Goal: Transaction & Acquisition: Subscribe to service/newsletter

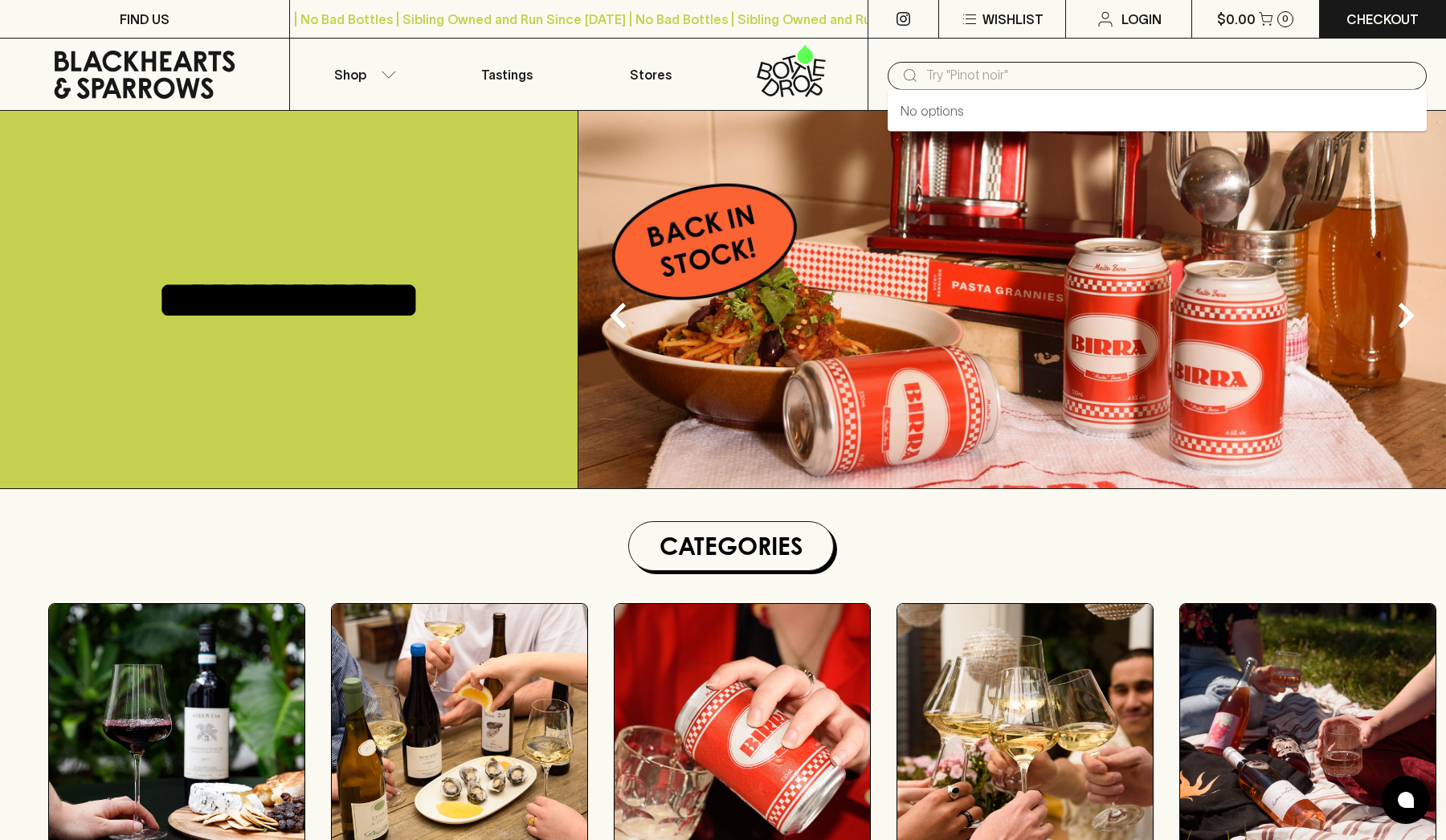
click at [953, 76] on input "text" at bounding box center [1170, 75] width 488 height 26
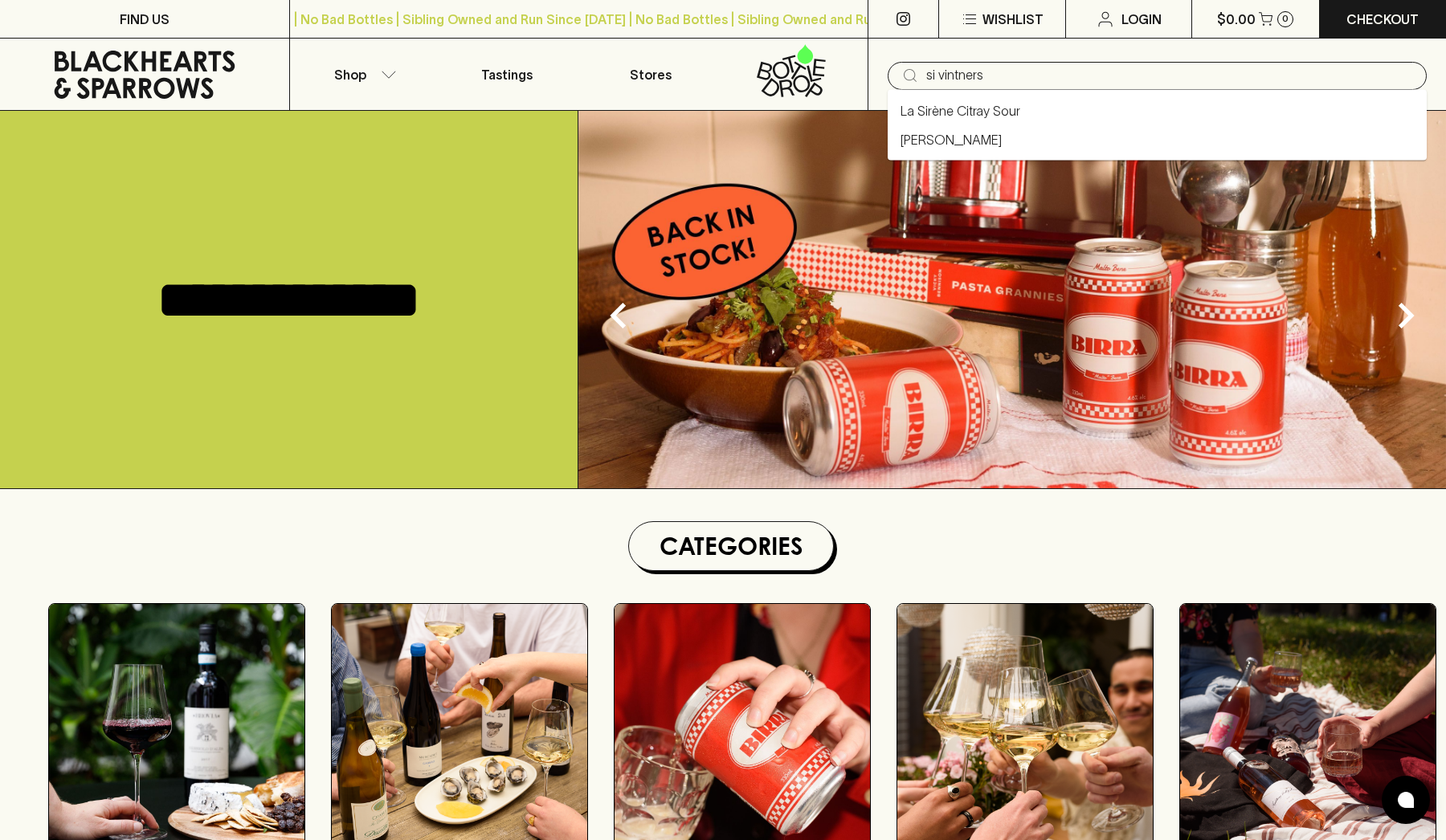
type input "si vintners"
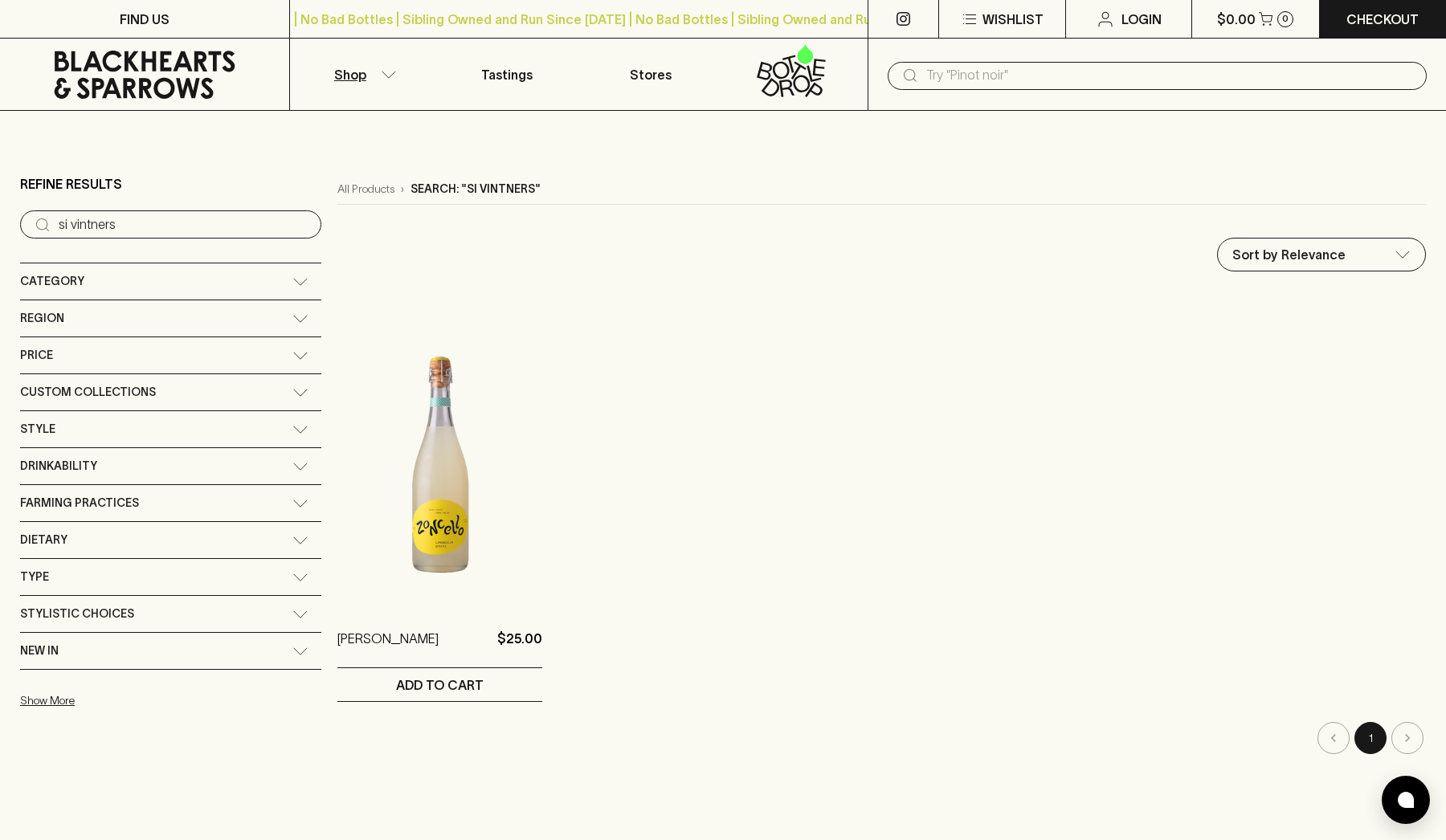
click at [166, 227] on input "si vintners" at bounding box center [183, 225] width 250 height 26
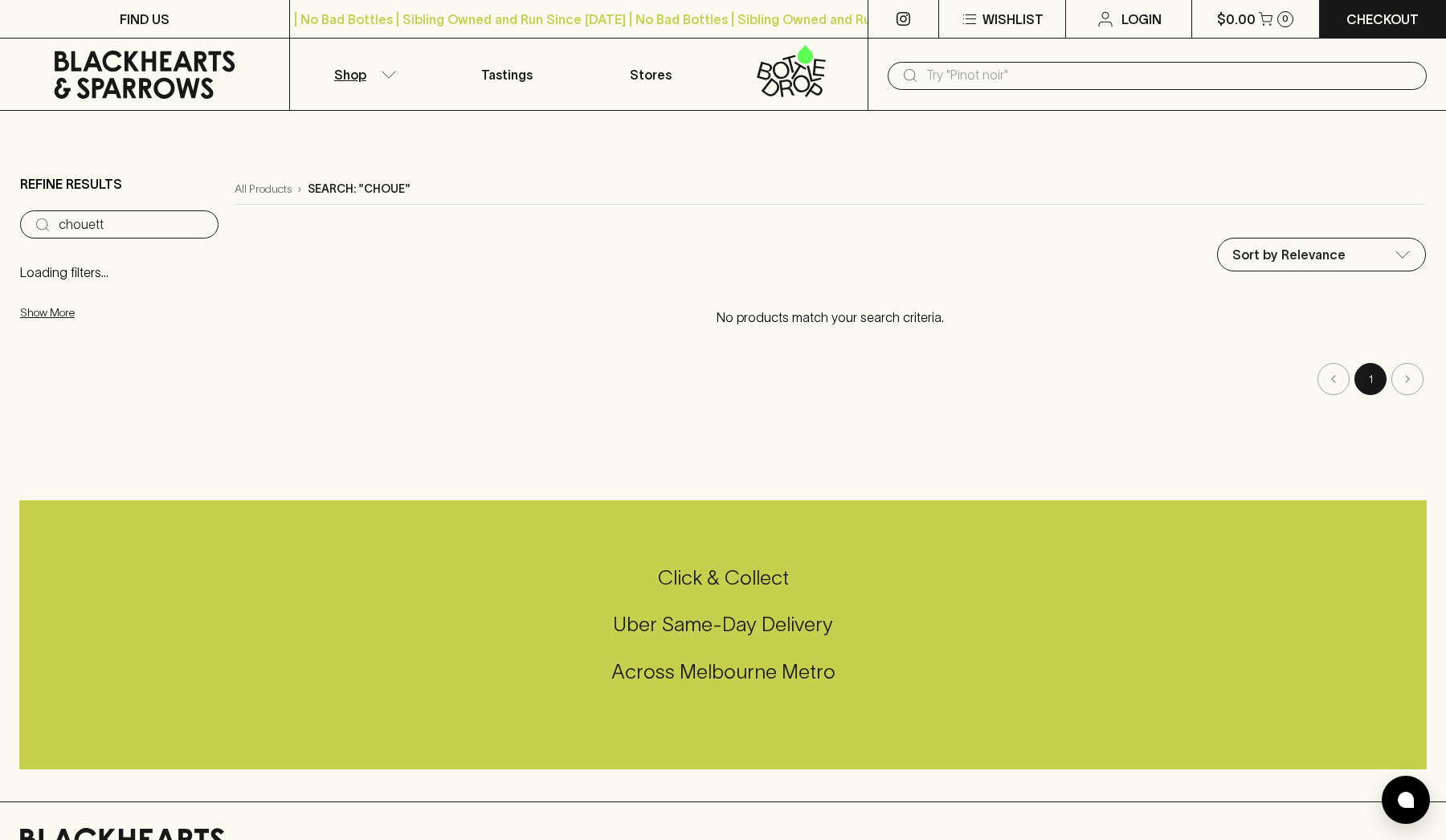
type input "chouette"
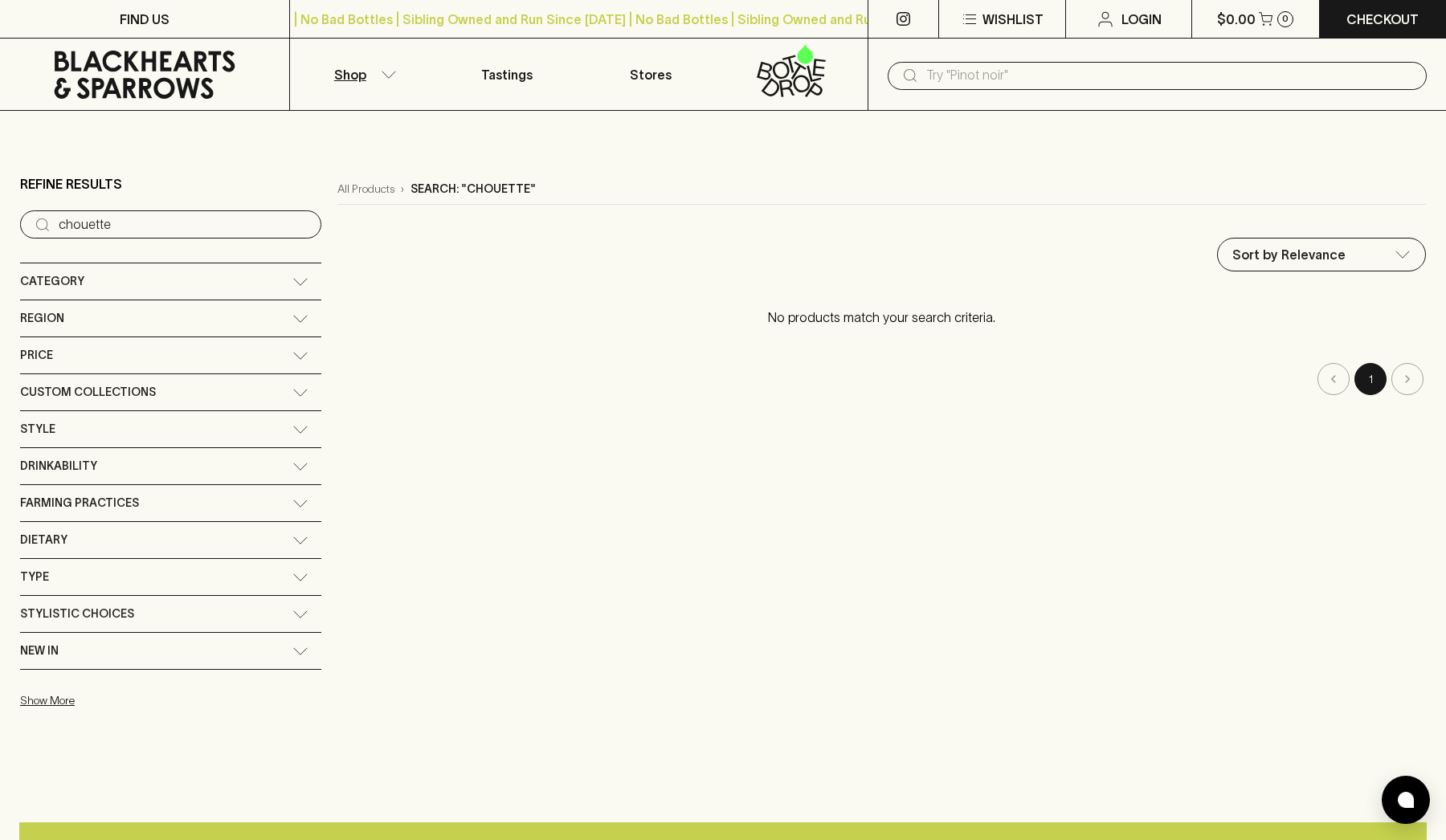
click at [204, 228] on input "chouette" at bounding box center [183, 225] width 250 height 26
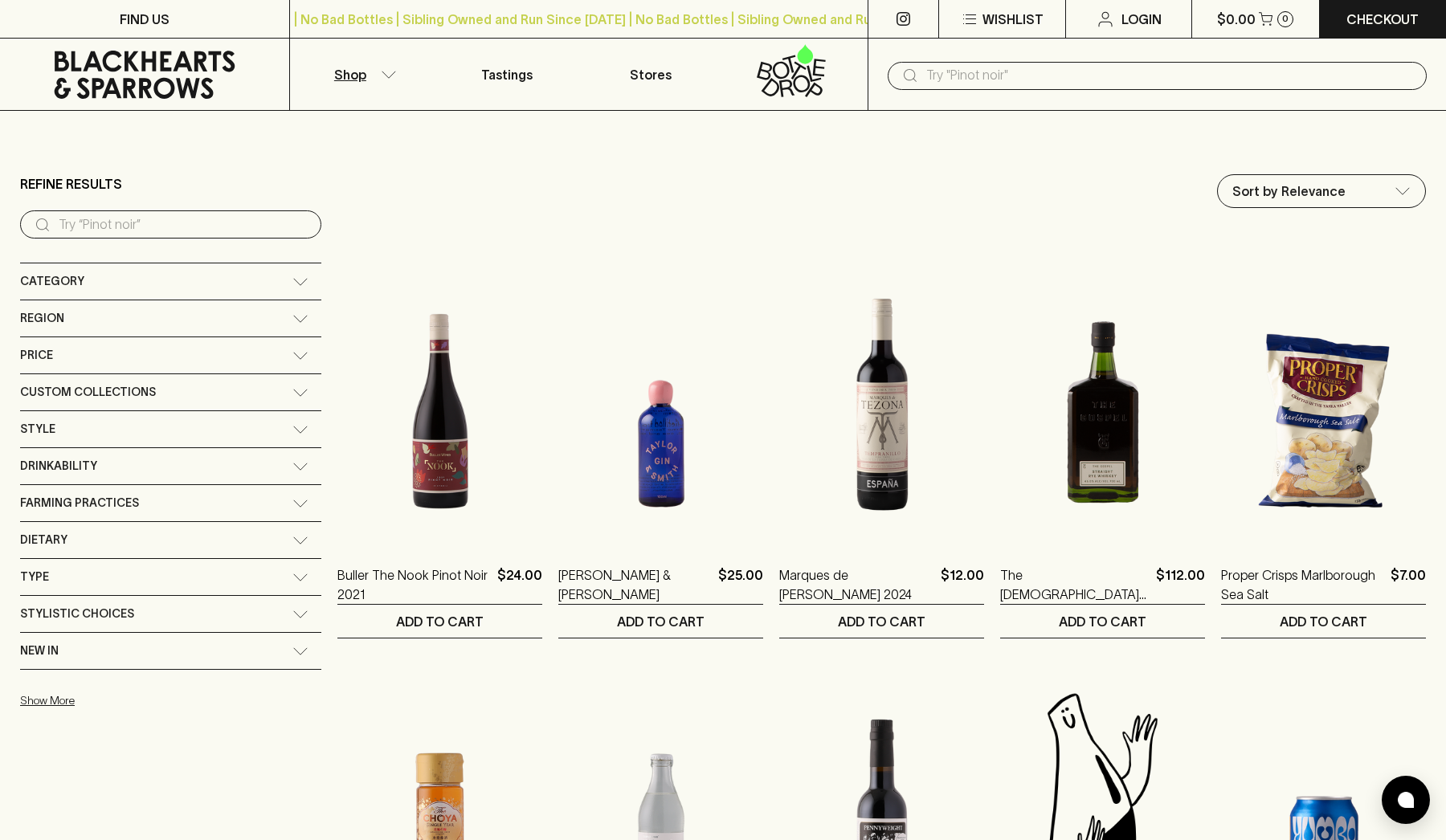
click at [157, 224] on input "search" at bounding box center [183, 225] width 250 height 26
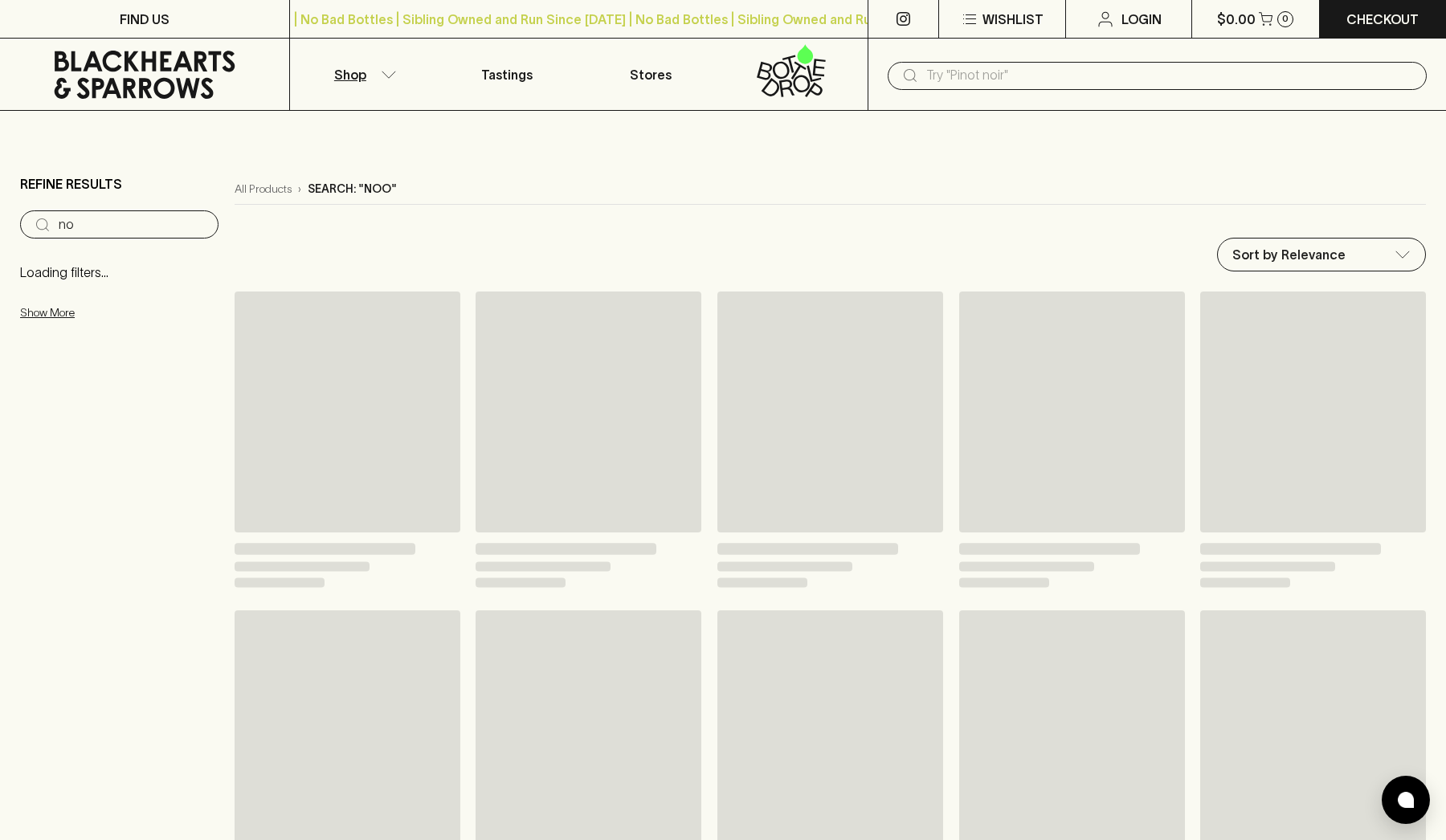
type input "n"
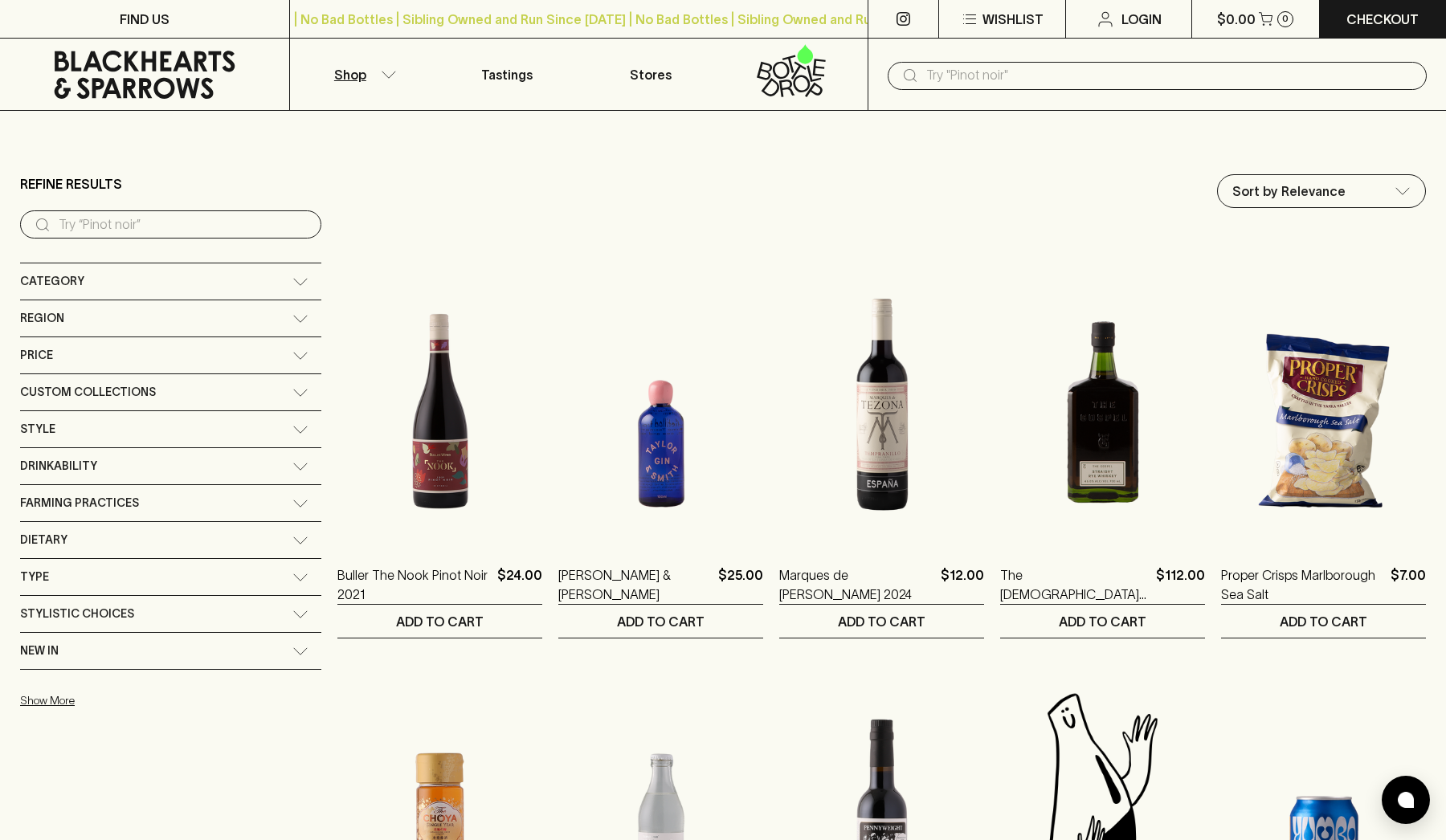
click at [293, 317] on icon at bounding box center [300, 319] width 16 height 8
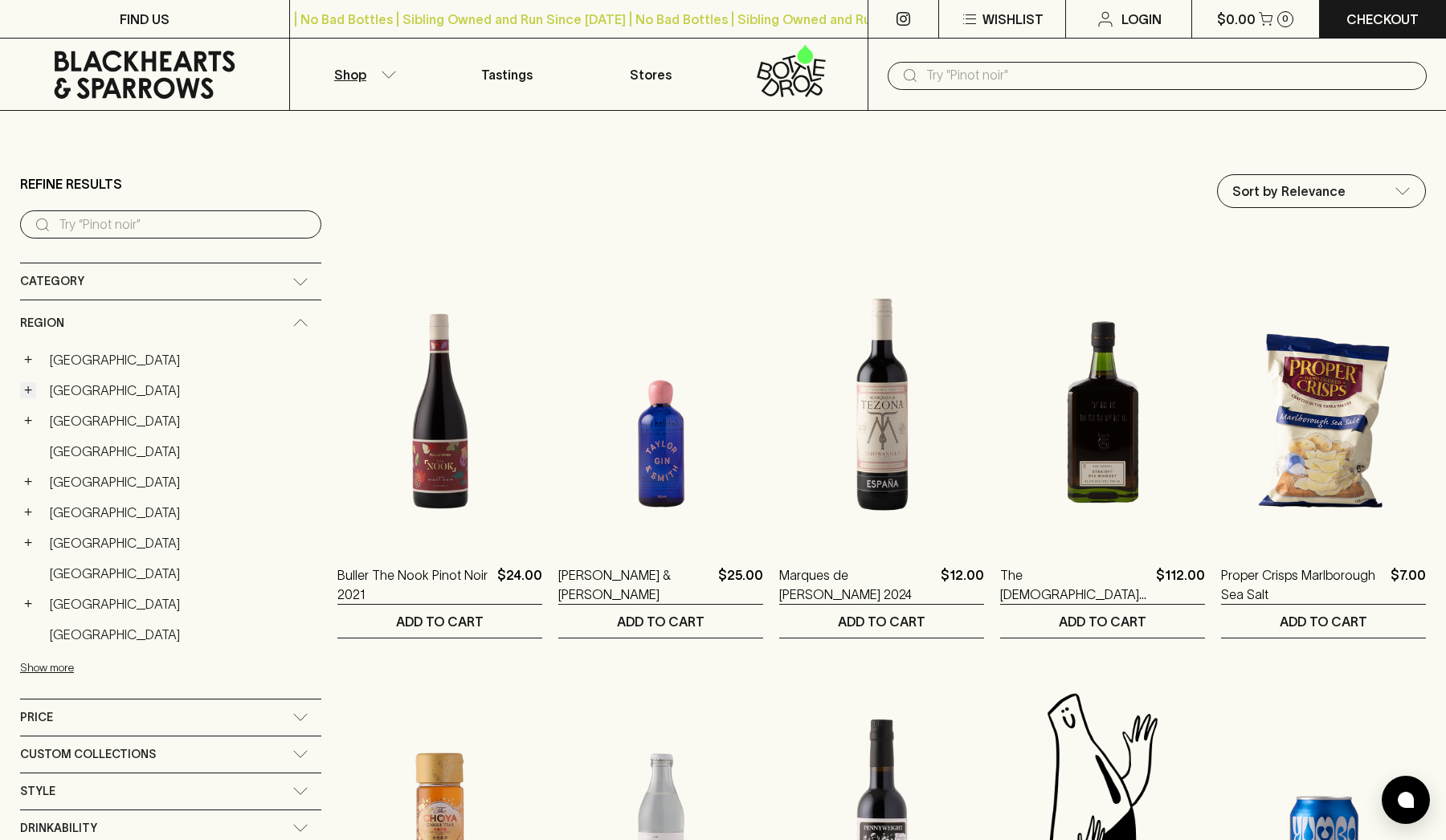
click at [28, 390] on button "+" at bounding box center [28, 389] width 16 height 16
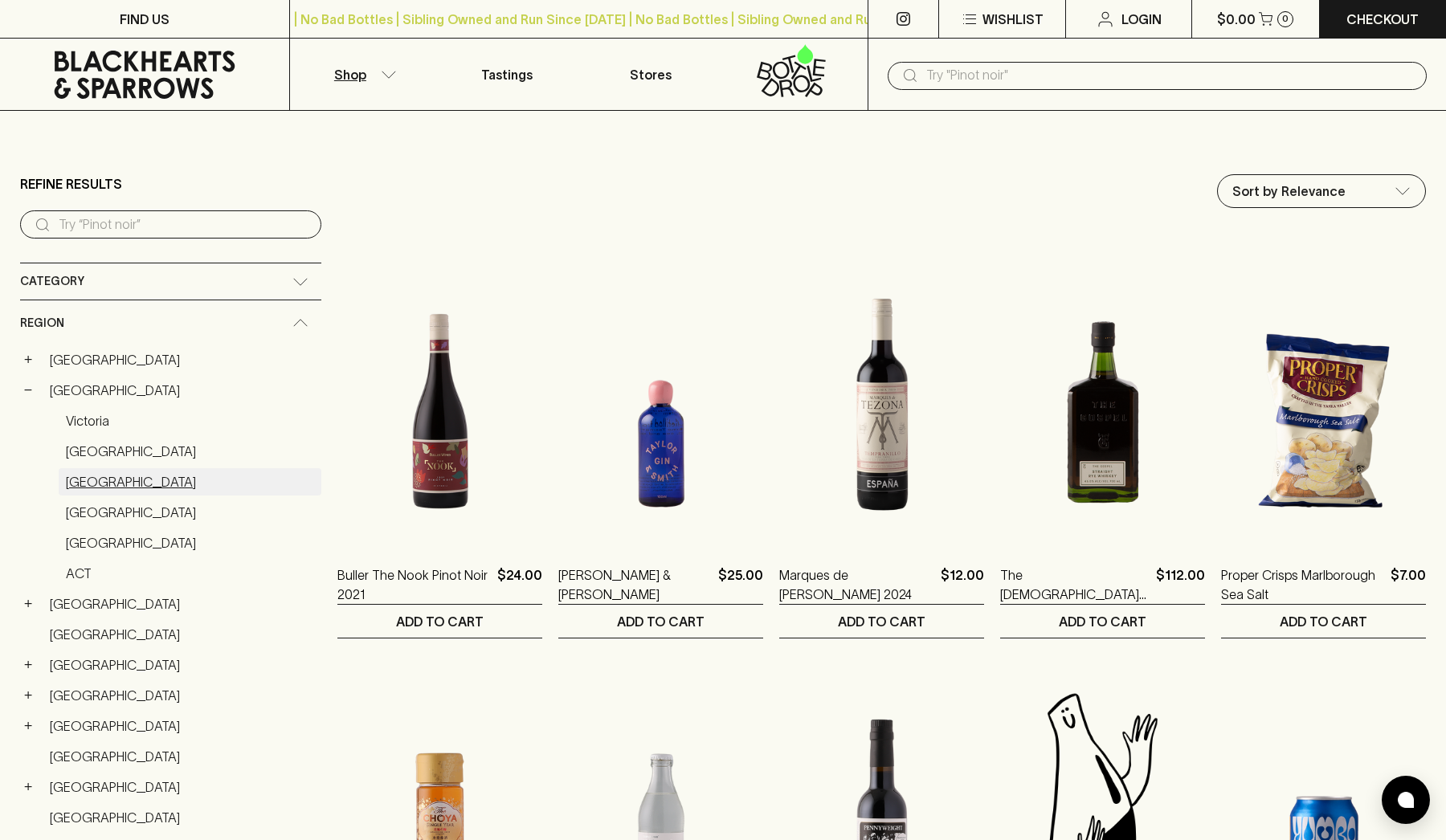
click at [85, 481] on link "[GEOGRAPHIC_DATA]" at bounding box center [190, 481] width 263 height 27
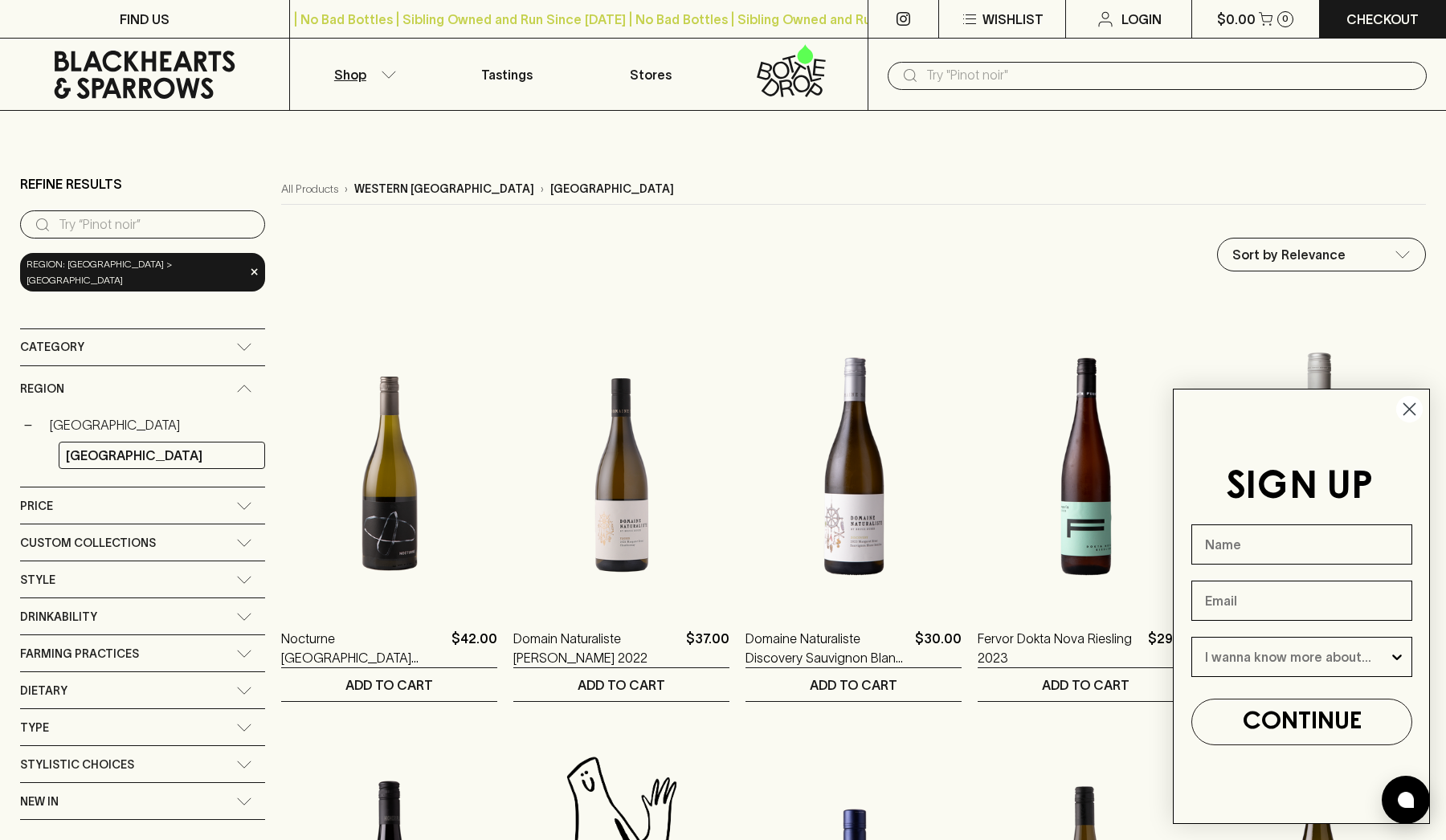
click at [1413, 404] on icon "Close dialog" at bounding box center [1410, 410] width 11 height 11
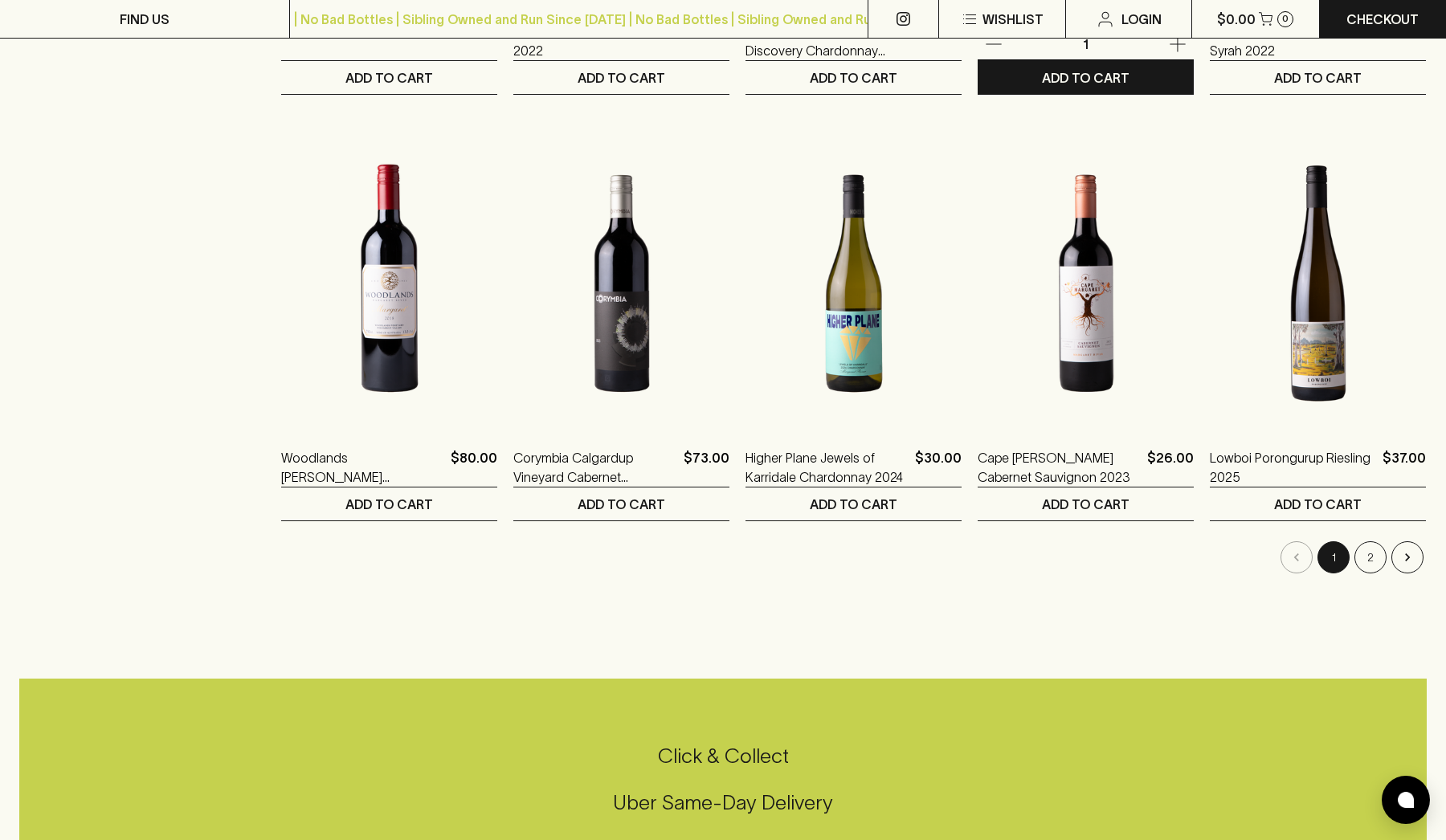
scroll to position [1461, 0]
click at [1368, 559] on button "2" at bounding box center [1370, 557] width 33 height 33
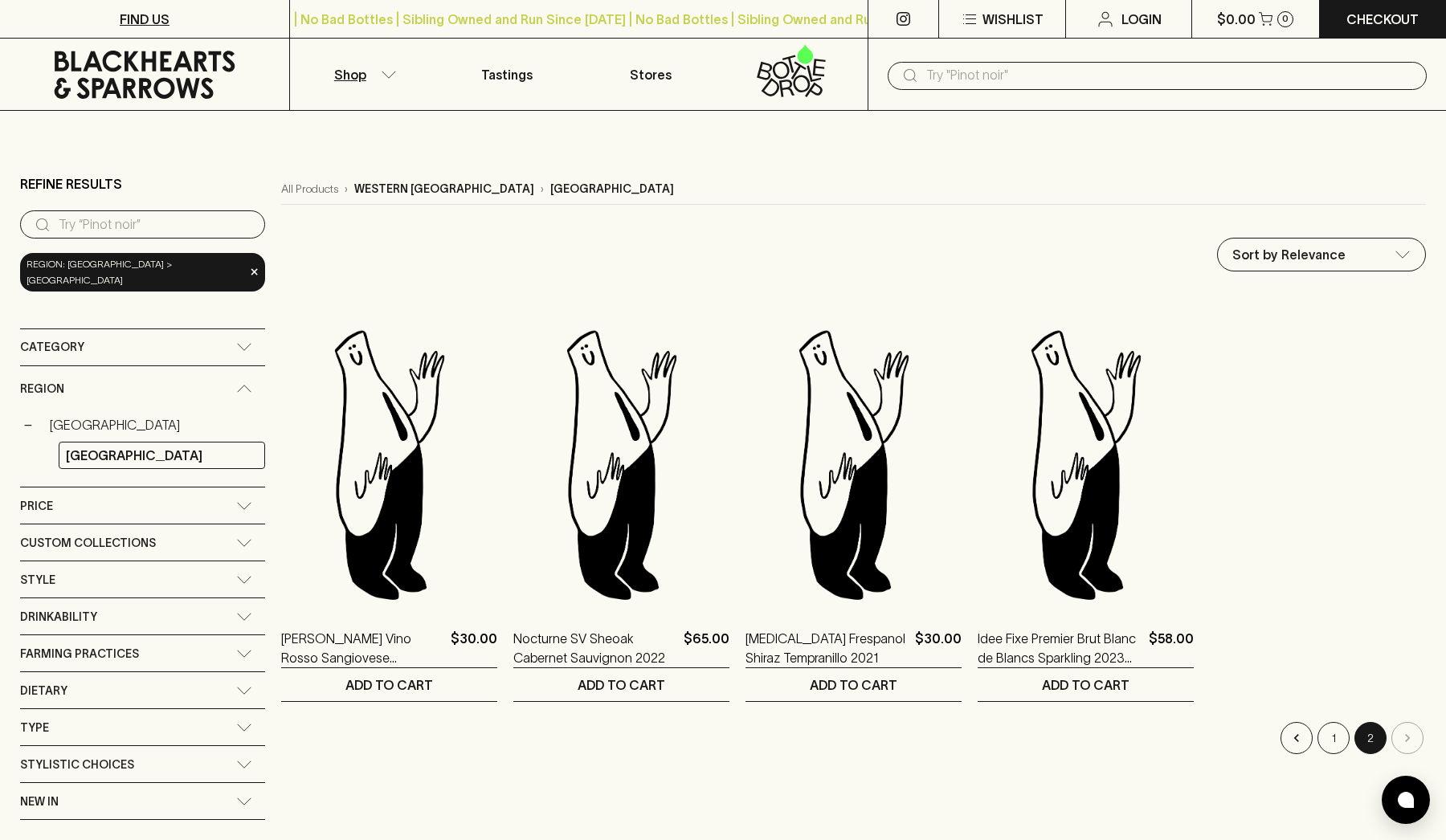
click at [155, 20] on p "FIND US" at bounding box center [145, 19] width 50 height 20
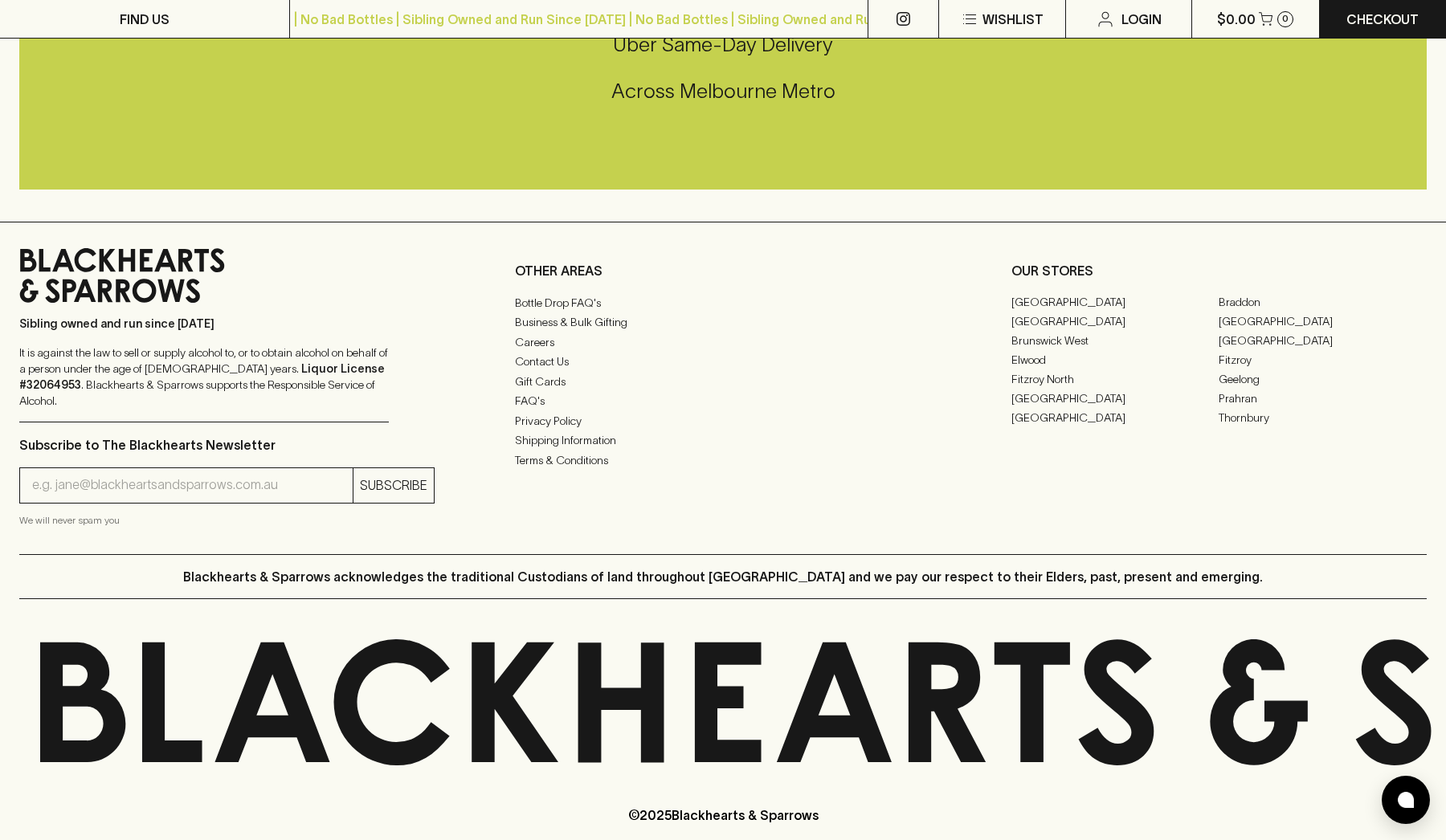
scroll to position [2028, 0]
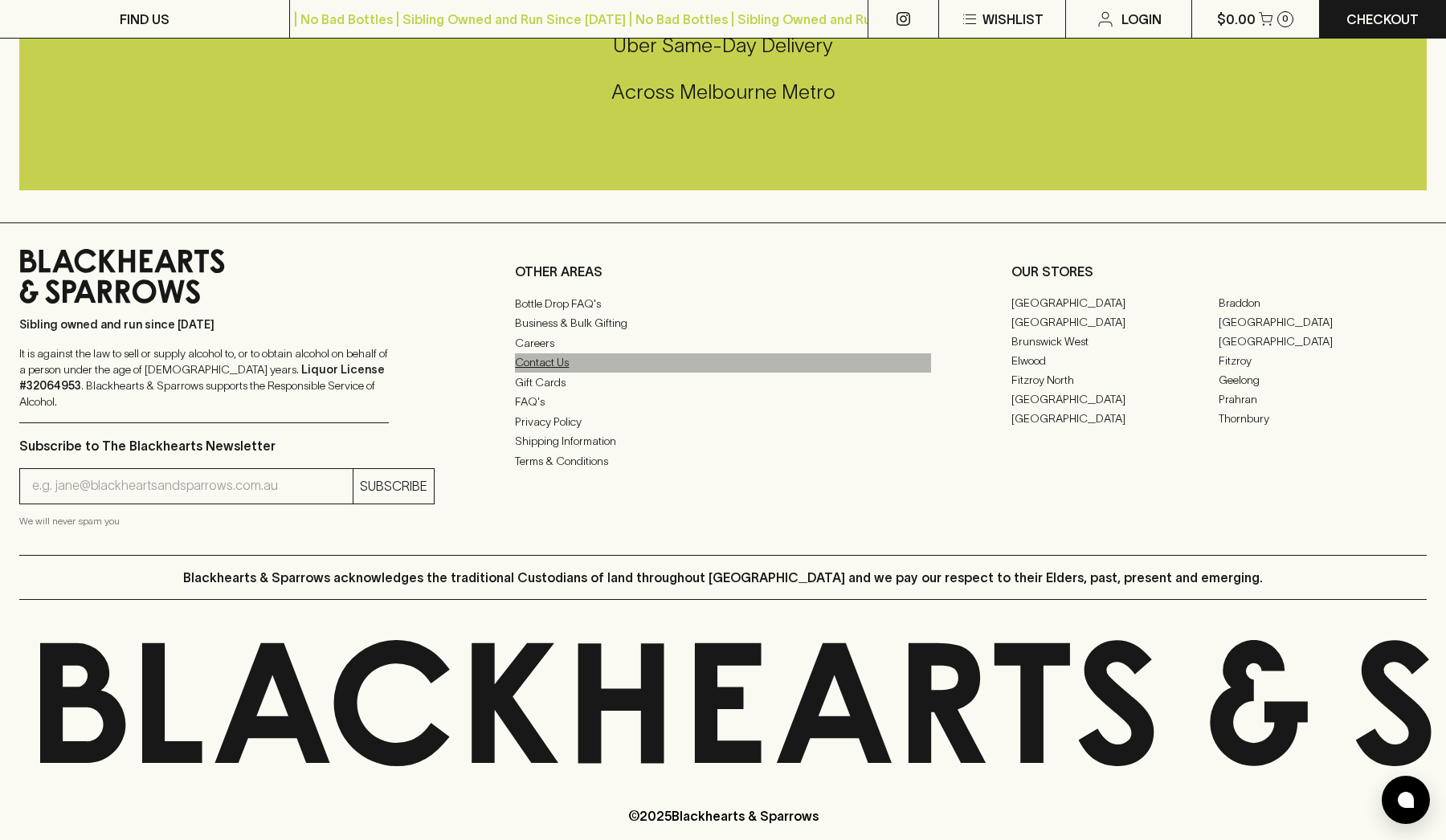
click at [548, 353] on link "Contact Us" at bounding box center [722, 362] width 415 height 20
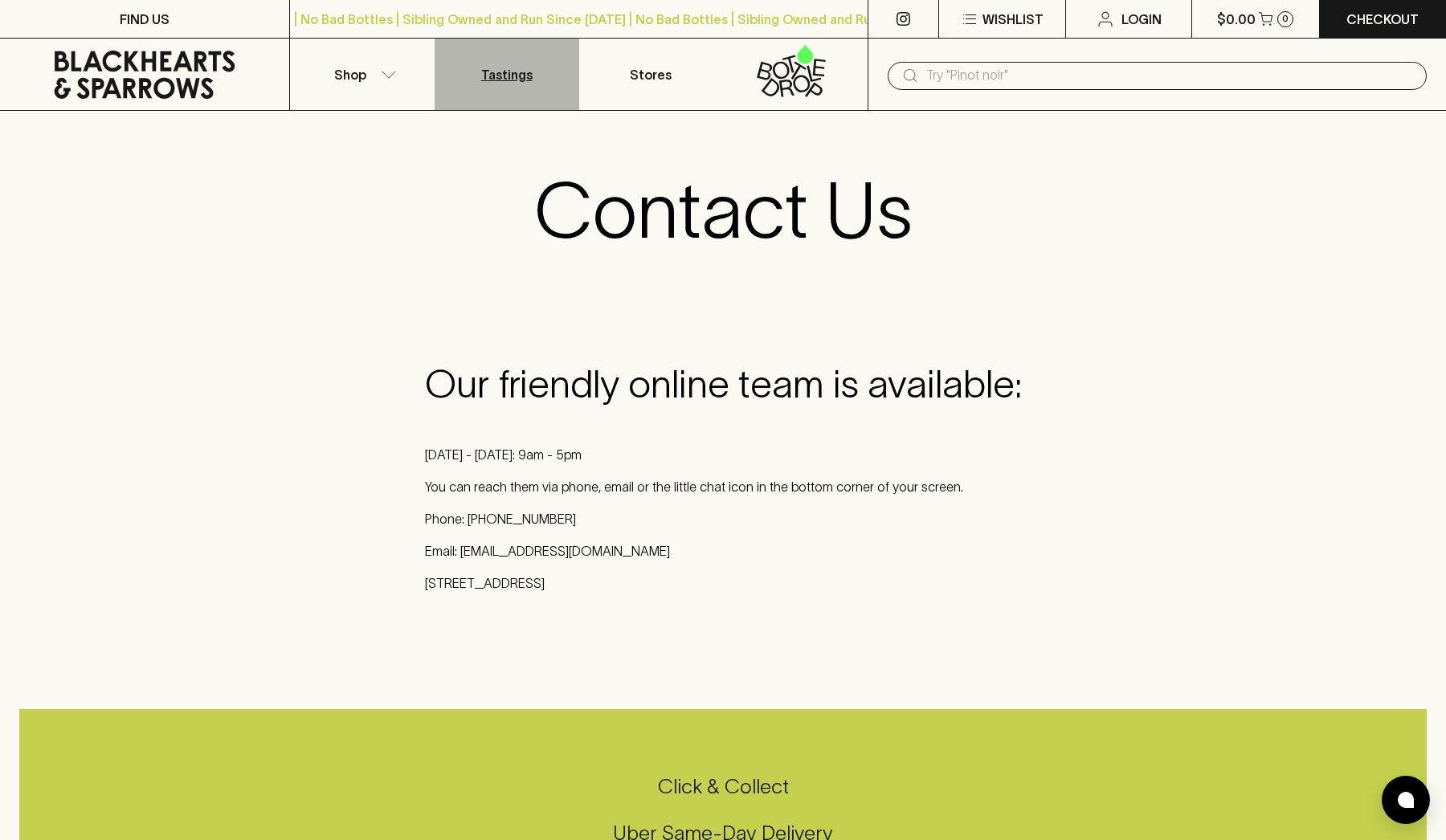
click at [505, 71] on p "Tastings" at bounding box center [506, 74] width 51 height 20
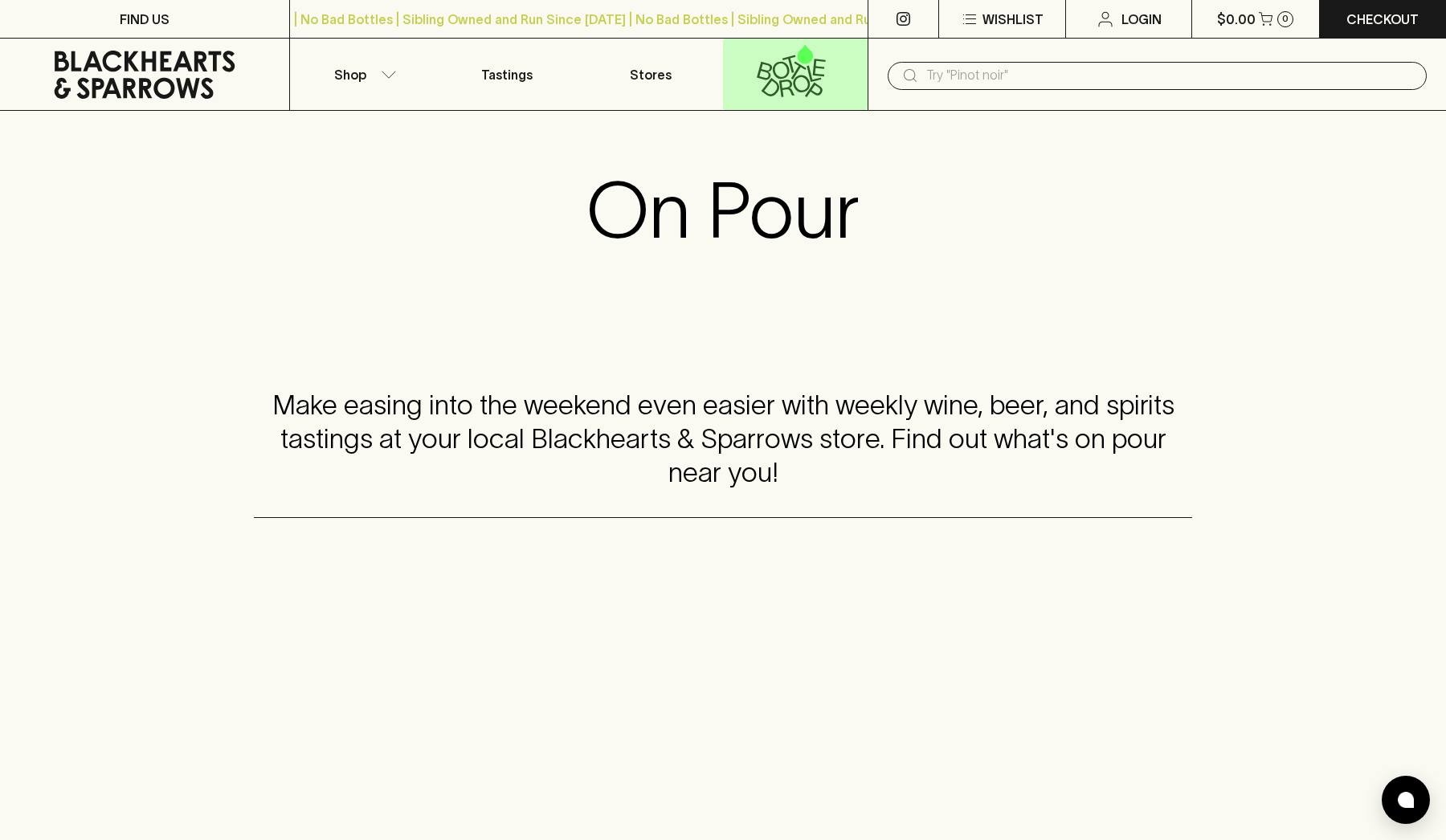
click at [789, 74] on icon at bounding box center [791, 71] width 124 height 53
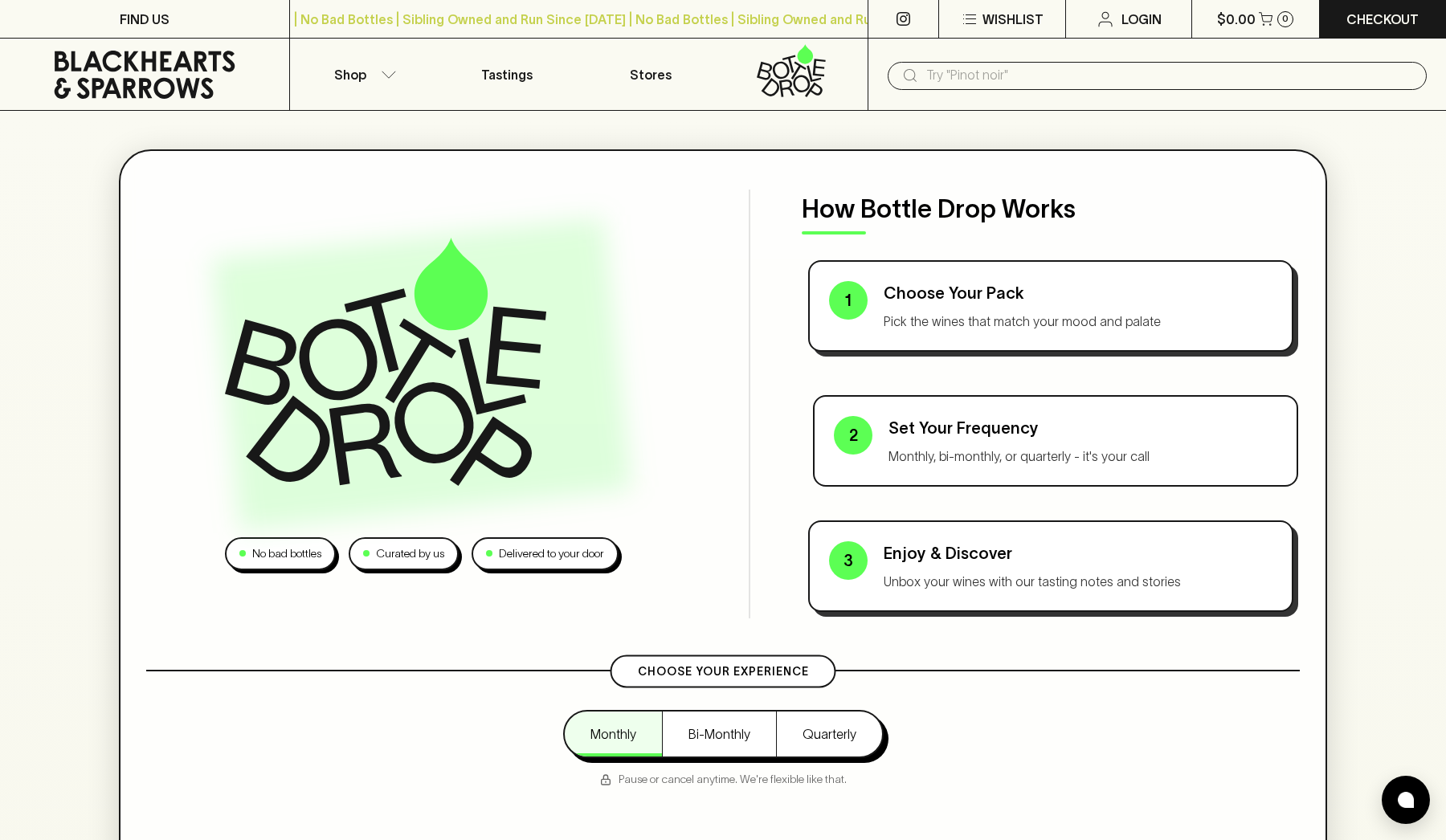
click at [963, 450] on p "Monthly, bi-monthly, or quarterly - it's your call" at bounding box center [1083, 456] width 388 height 20
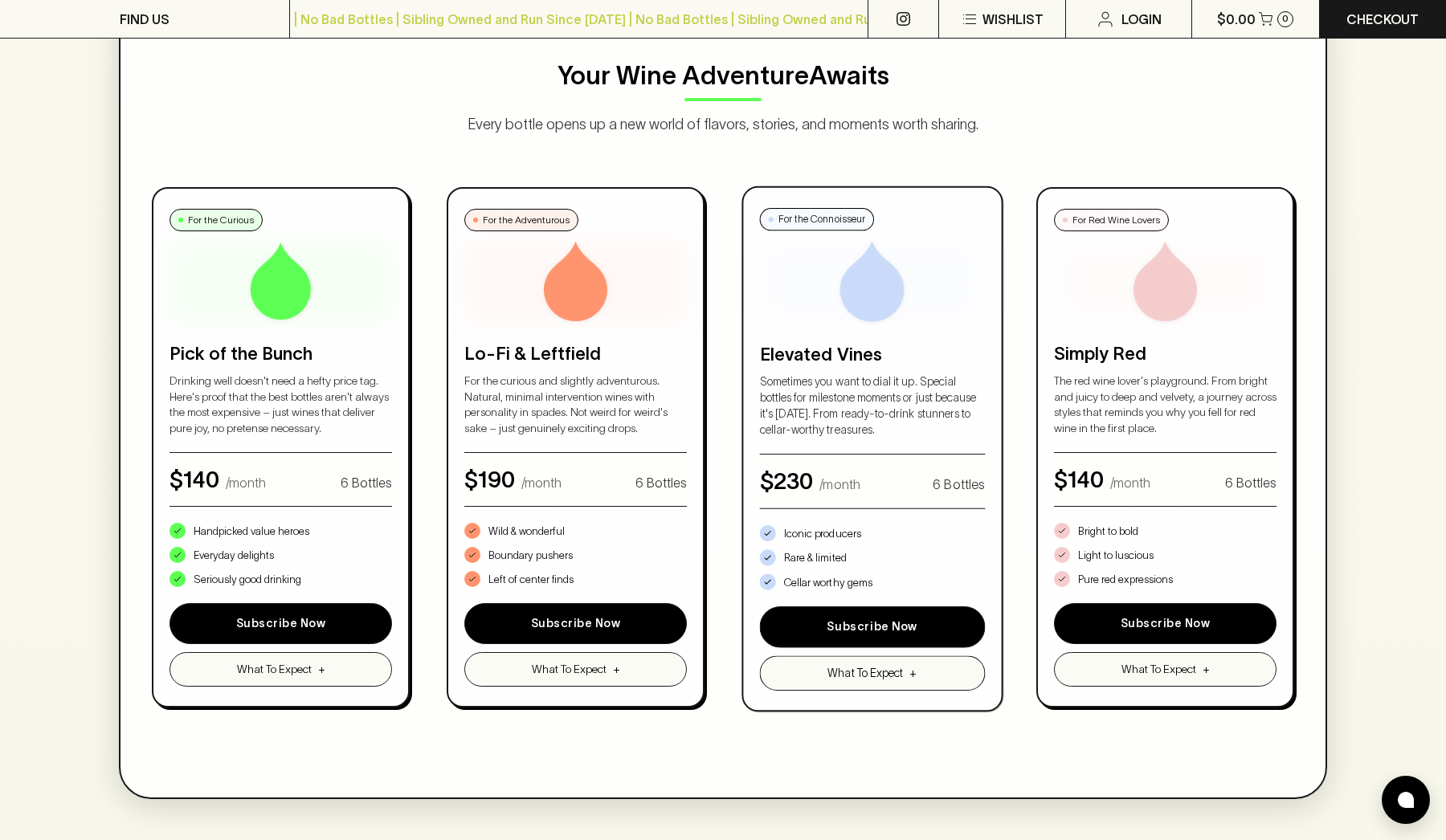
scroll to position [779, 0]
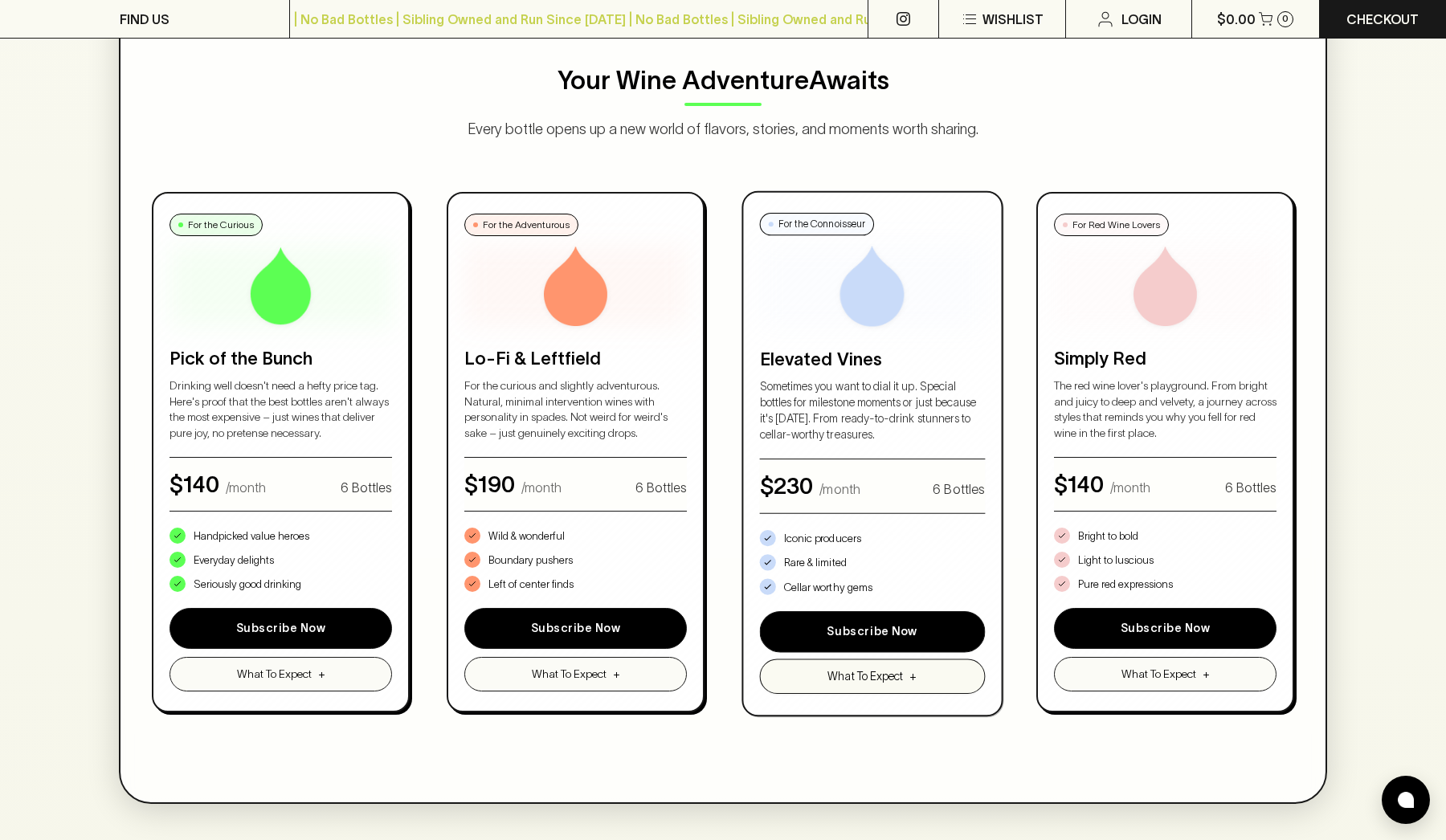
click at [897, 678] on span "What To Expect" at bounding box center [864, 676] width 75 height 17
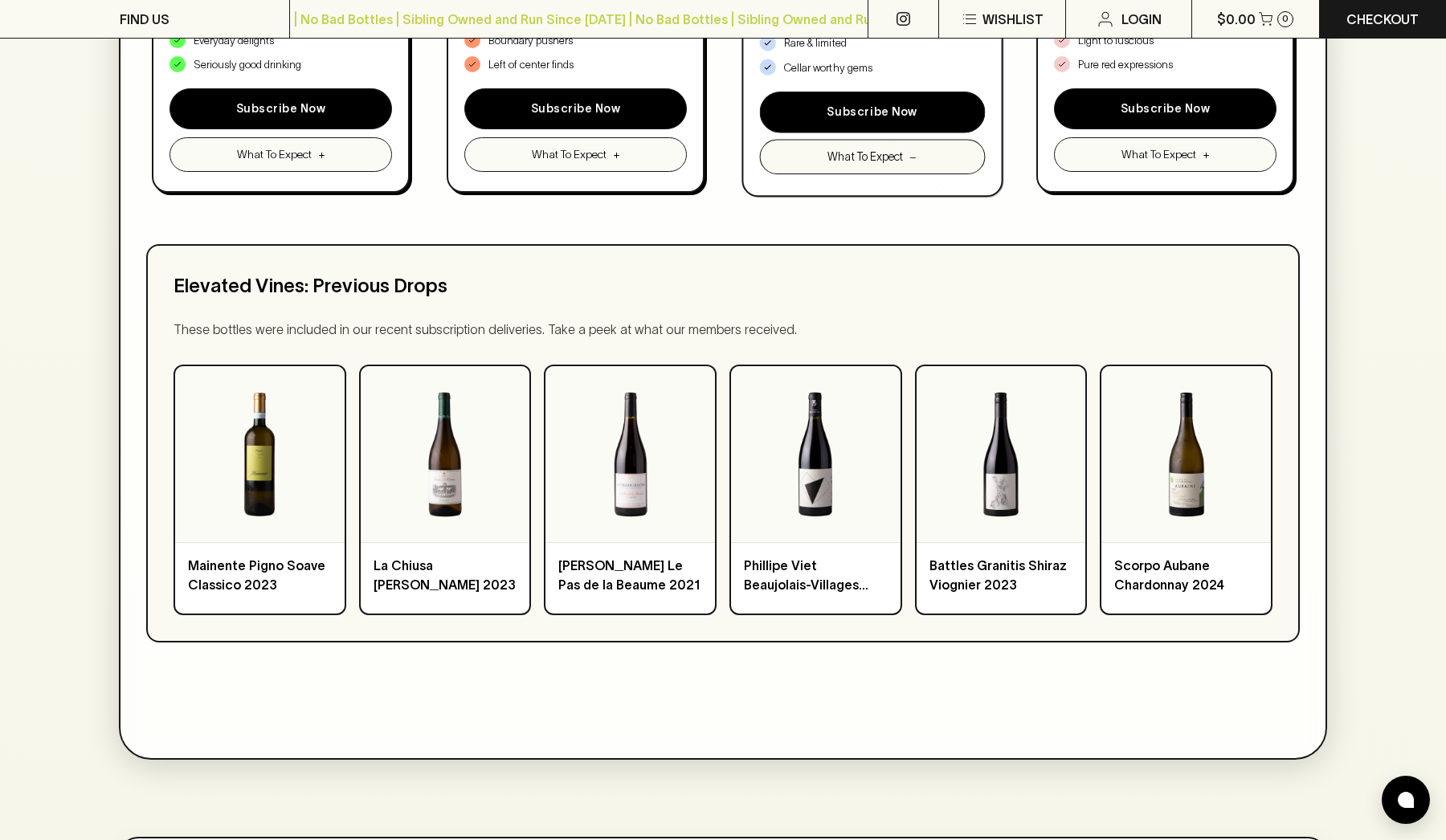
scroll to position [1302, 0]
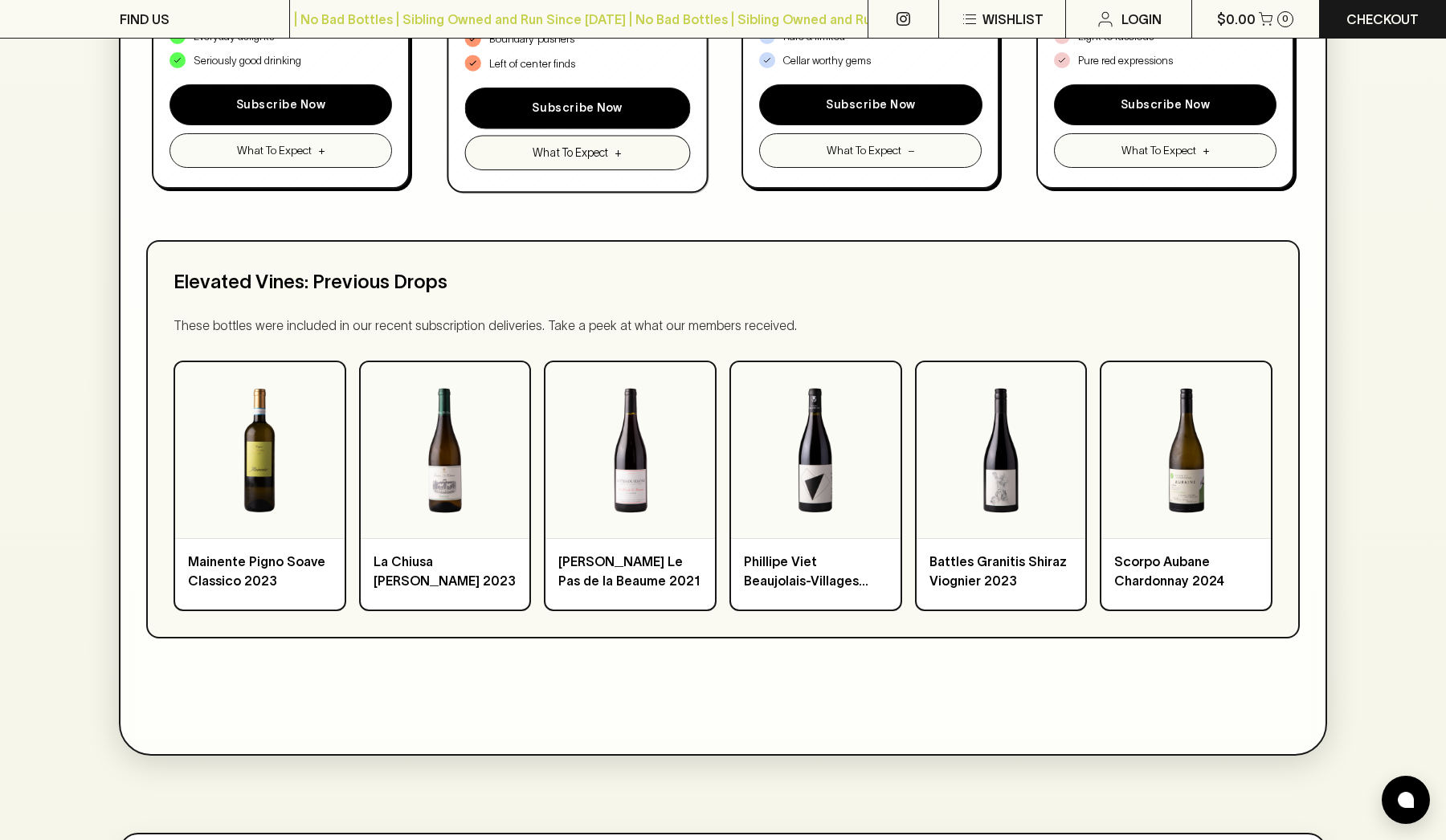
click at [630, 157] on button "What To Expect +" at bounding box center [577, 152] width 225 height 34
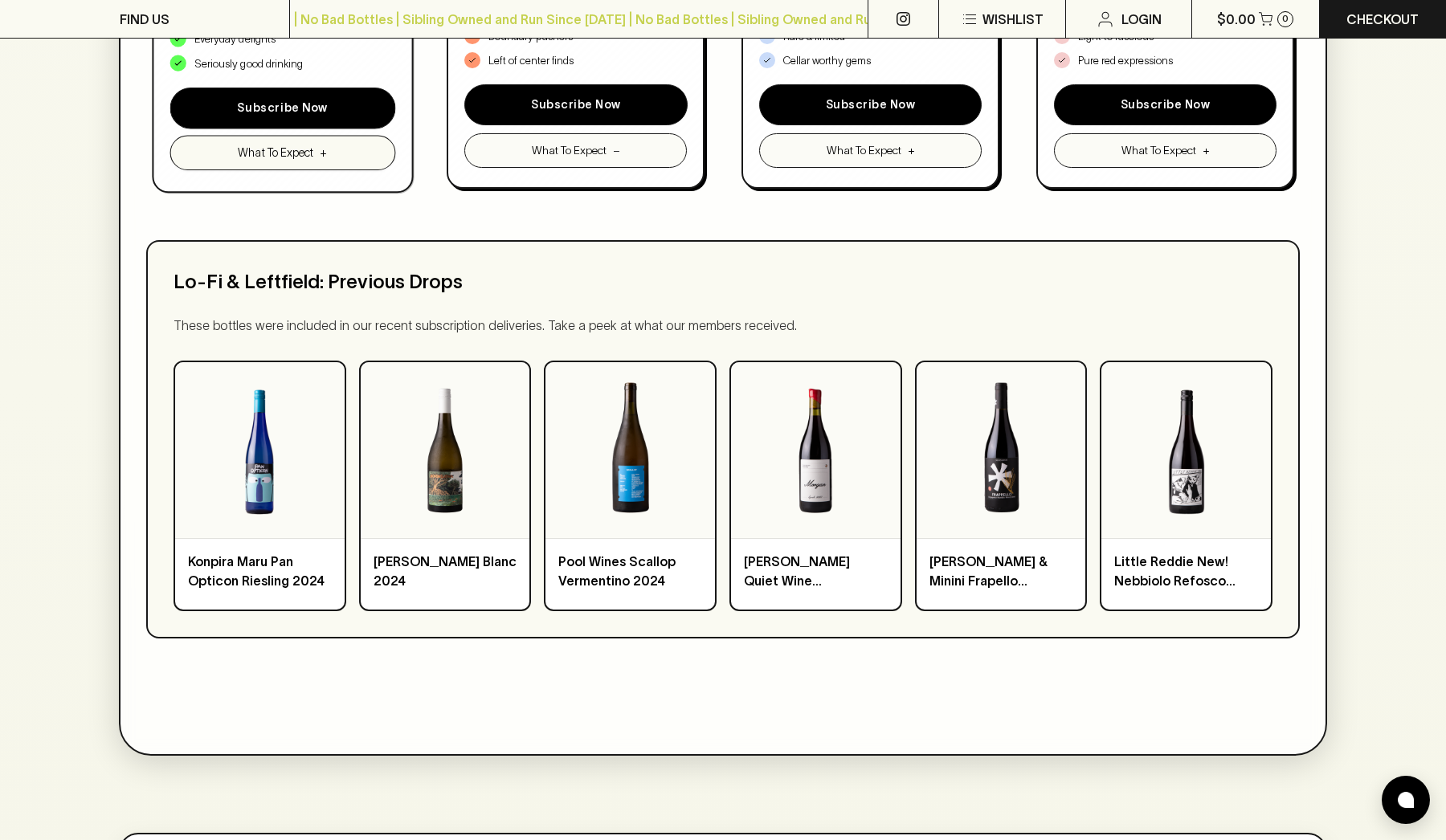
click at [275, 142] on button "What To Expect +" at bounding box center [282, 152] width 225 height 34
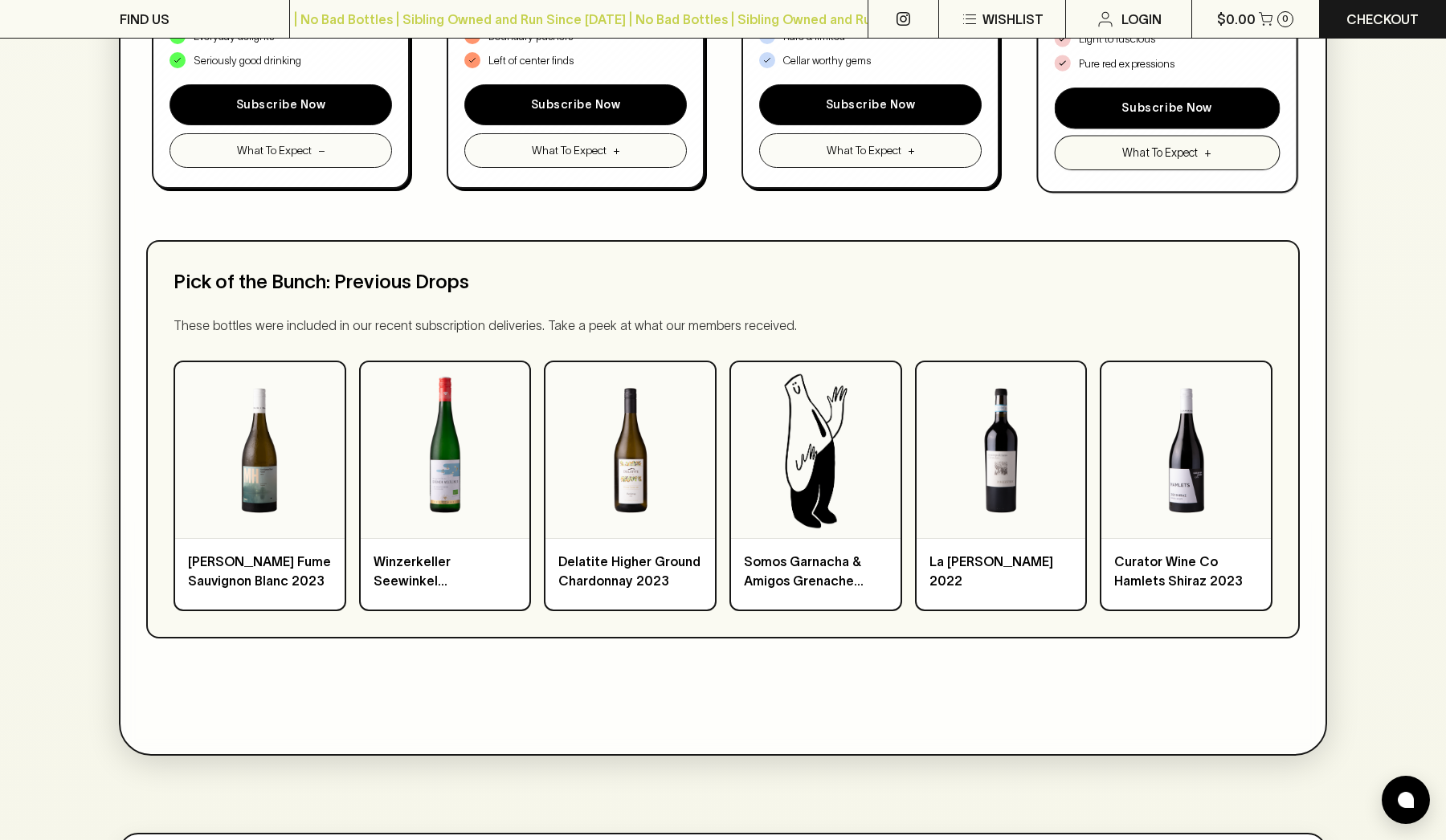
click at [1117, 147] on button "What To Expect +" at bounding box center [1166, 152] width 225 height 34
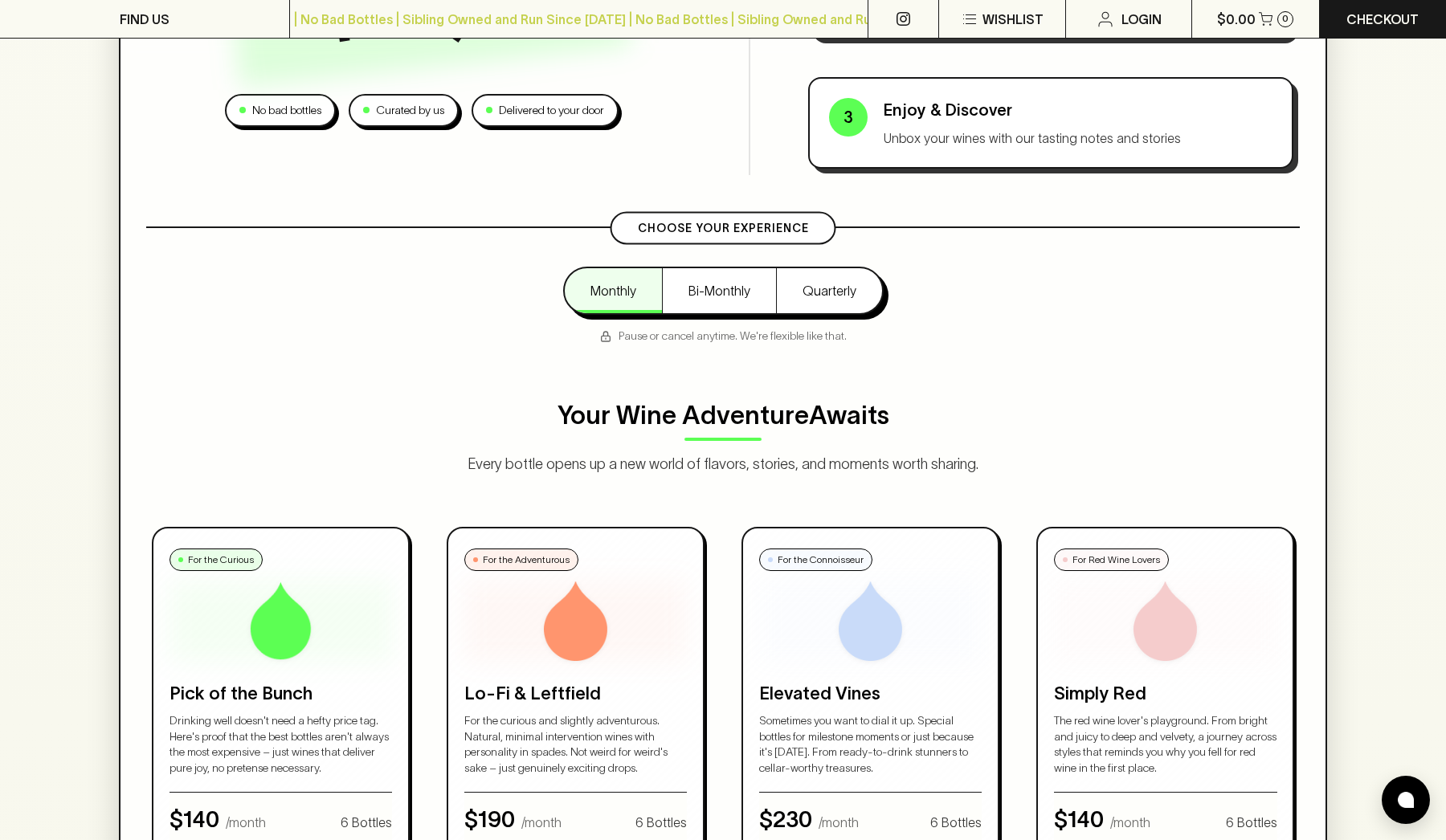
scroll to position [430, 0]
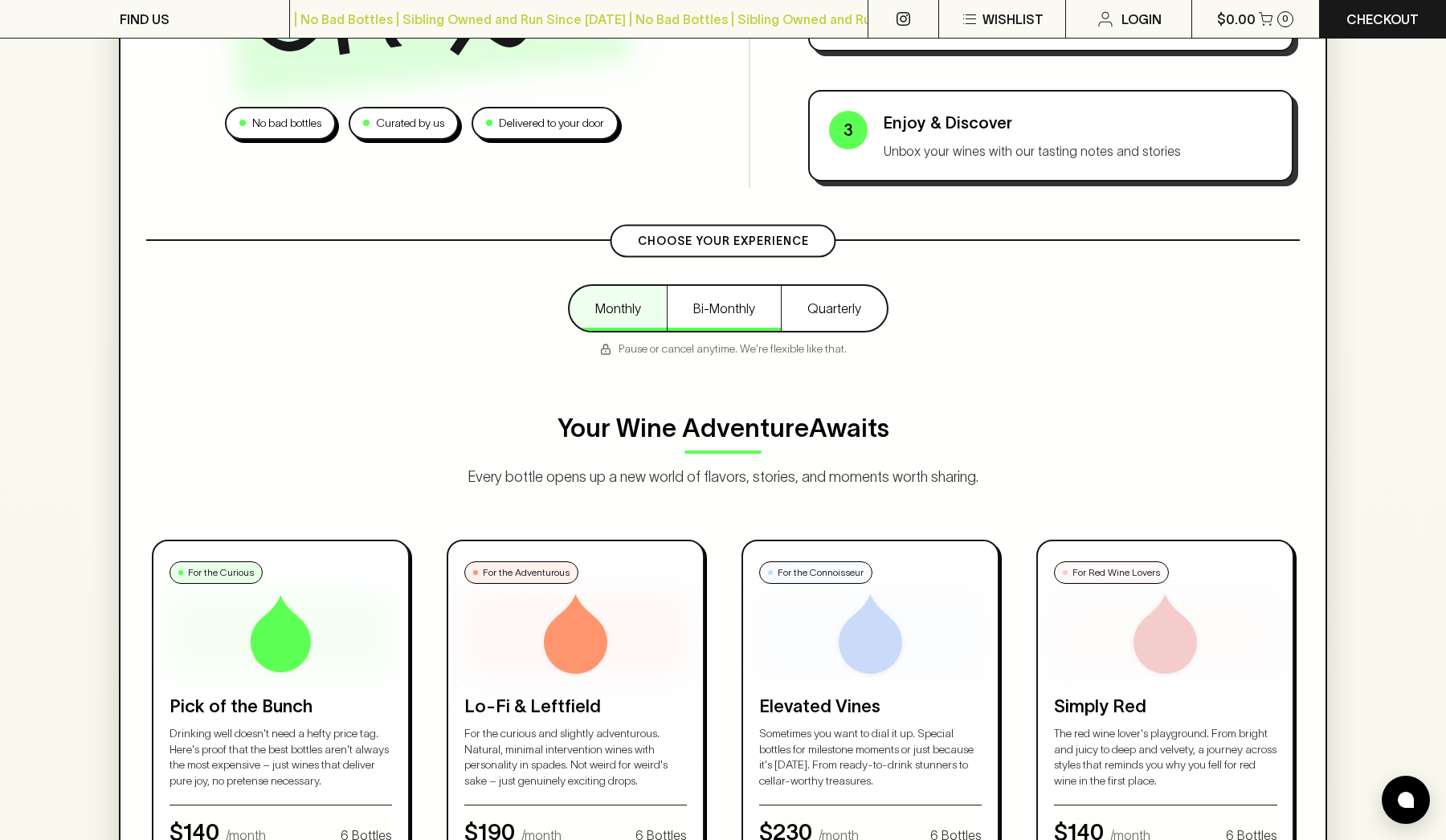
click at [713, 311] on button "Bi-Monthly" at bounding box center [723, 308] width 114 height 45
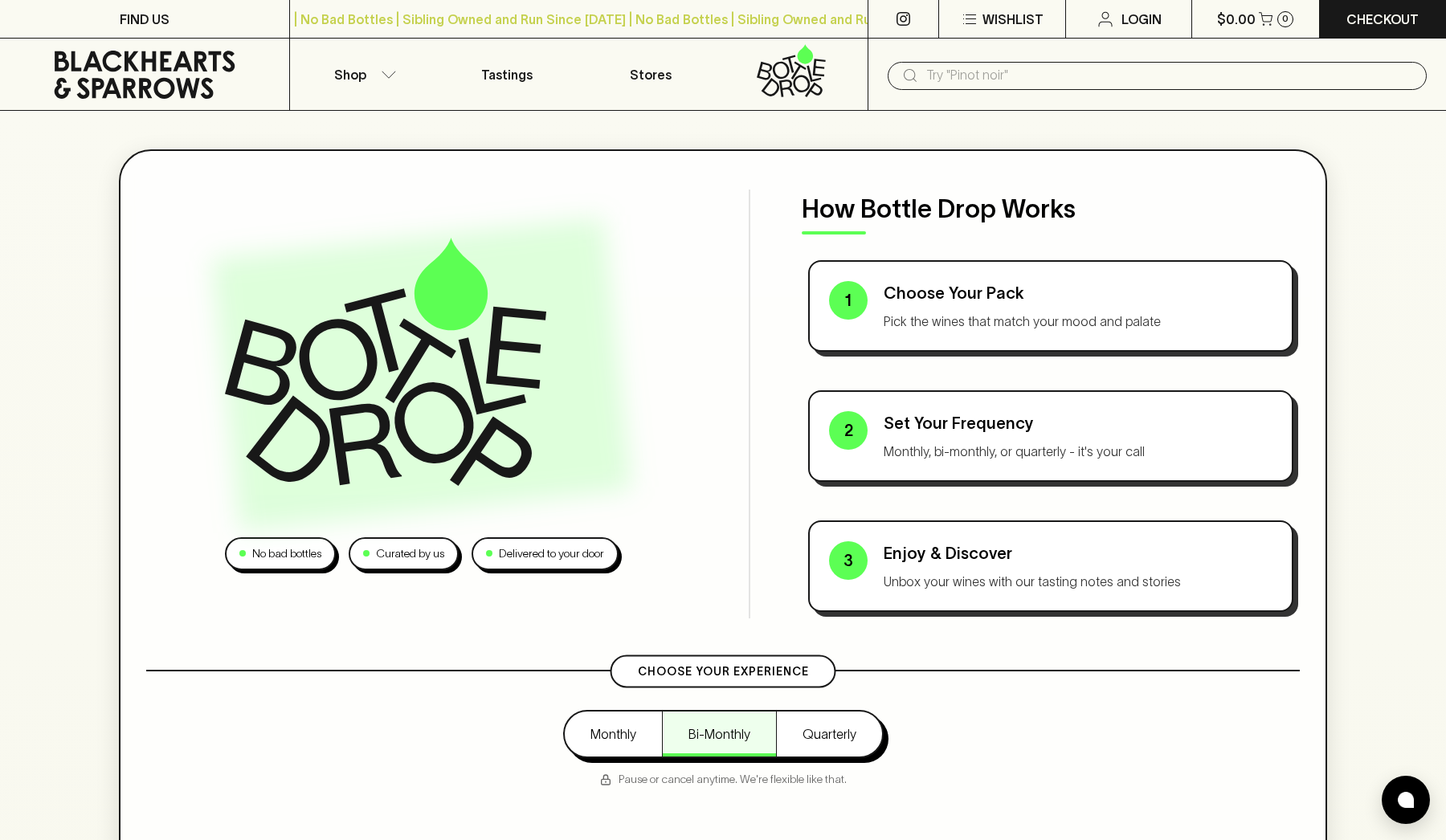
scroll to position [0, 0]
